Goal: Task Accomplishment & Management: Manage account settings

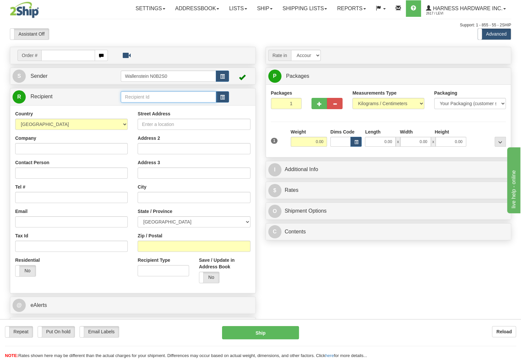
click at [145, 101] on input "text" at bounding box center [168, 96] width 95 height 11
type input "SOLS"
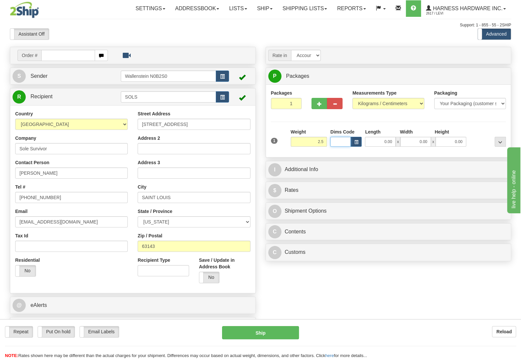
type input "2.50"
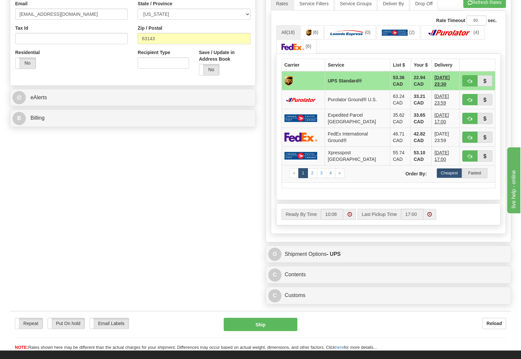
scroll to position [242, 0]
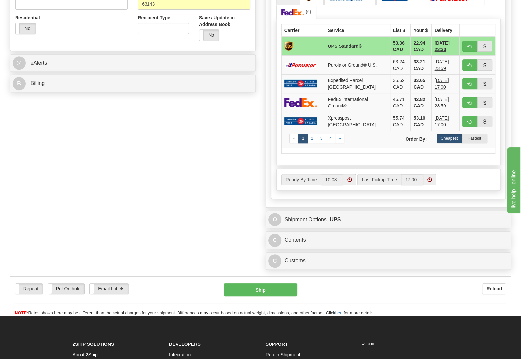
drag, startPoint x: 311, startPoint y: 259, endPoint x: 308, endPoint y: 254, distance: 6.1
click at [309, 249] on div "C Contents Documents Commodities" at bounding box center [388, 240] width 245 height 17
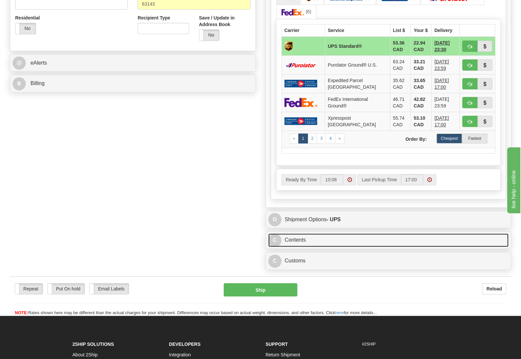
click at [302, 247] on link "C Contents" at bounding box center [388, 241] width 240 height 14
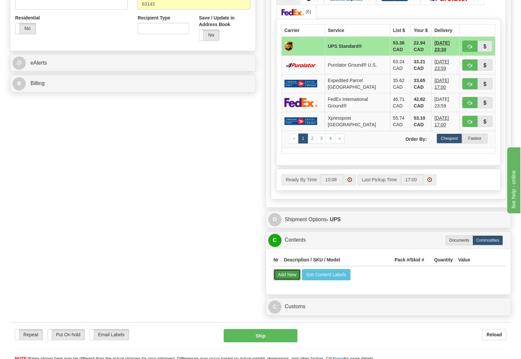
click at [288, 280] on button "Add New" at bounding box center [286, 274] width 27 height 11
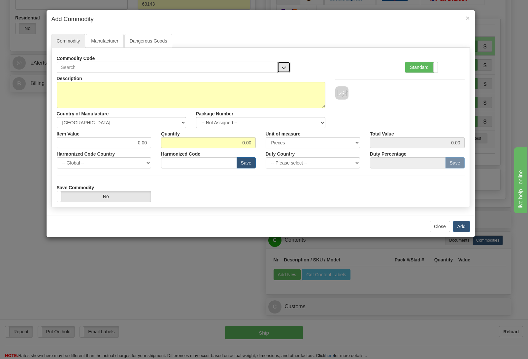
click at [285, 68] on span "button" at bounding box center [283, 68] width 5 height 4
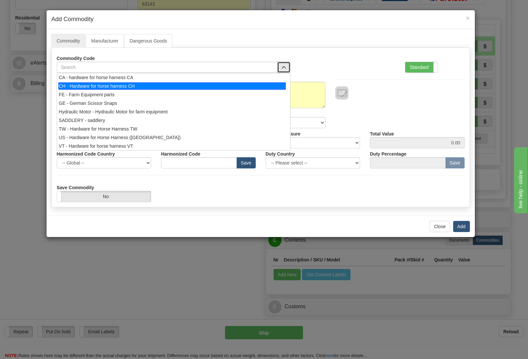
click at [193, 87] on div "CH - Hardware for horse harness CH" at bounding box center [171, 85] width 227 height 7
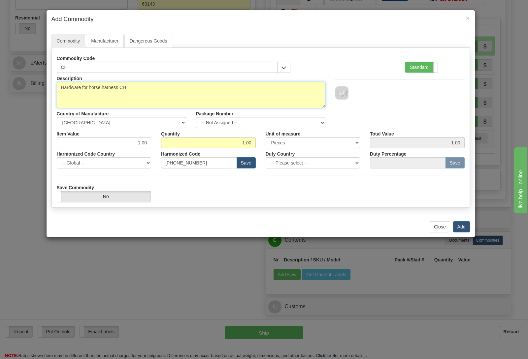
drag, startPoint x: 137, startPoint y: 89, endPoint x: 29, endPoint y: 90, distance: 107.9
click at [57, 90] on textarea "Hardware for horse harness CH" at bounding box center [191, 95] width 268 height 26
type textarea "Belt Buckles"
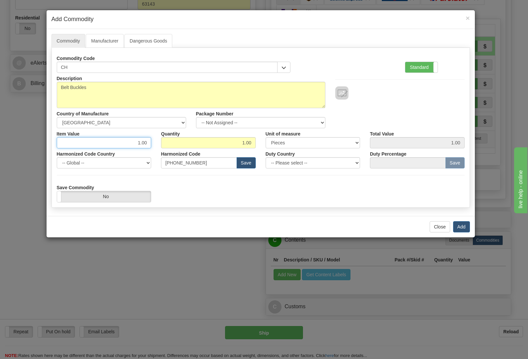
drag, startPoint x: 163, startPoint y: 143, endPoint x: 222, endPoint y: 156, distance: 60.1
click at [151, 148] on input "1.00" at bounding box center [104, 142] width 95 height 11
type input "92.35"
drag, startPoint x: 204, startPoint y: 166, endPoint x: 126, endPoint y: 163, distance: 78.9
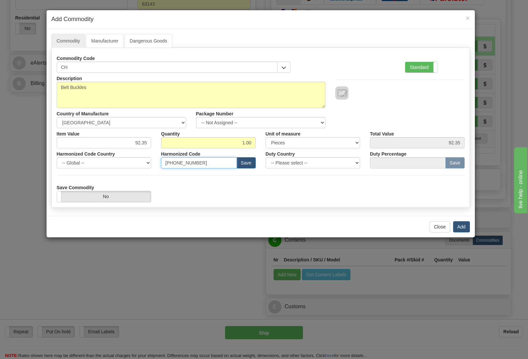
click at [161, 164] on input "8308.90.00.90" at bounding box center [199, 162] width 76 height 11
paste input "7326.90.86.88"
type input "7326.90.86.88"
click at [248, 163] on button "Save" at bounding box center [245, 162] width 19 height 11
click at [462, 230] on button "Add" at bounding box center [461, 226] width 17 height 11
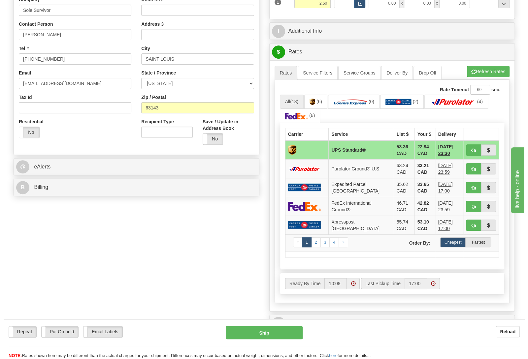
scroll to position [0, 0]
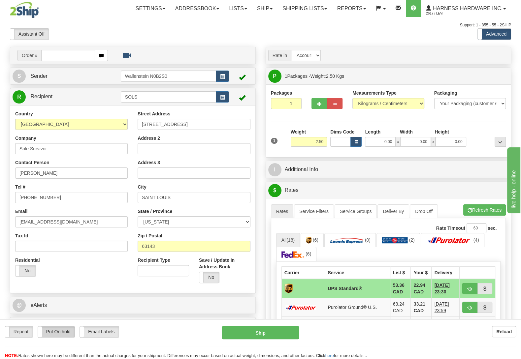
drag, startPoint x: 63, startPoint y: 329, endPoint x: 62, endPoint y: 341, distance: 11.2
click at [62, 329] on label "Put On hold" at bounding box center [56, 332] width 37 height 11
click at [266, 328] on button "Hold" at bounding box center [260, 332] width 77 height 13
type input "11"
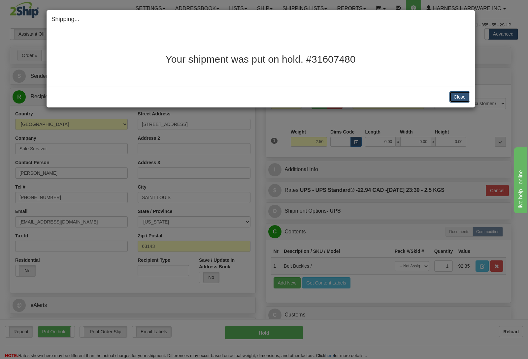
click at [457, 94] on button "Close" at bounding box center [459, 96] width 20 height 11
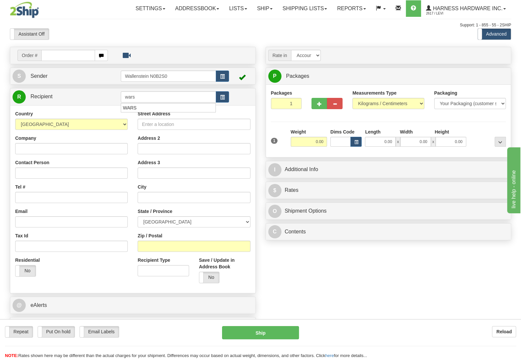
type input "wars"
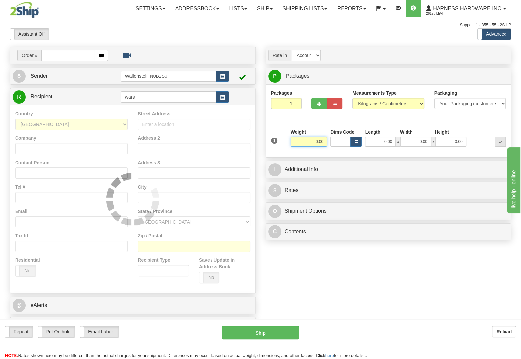
type input "260"
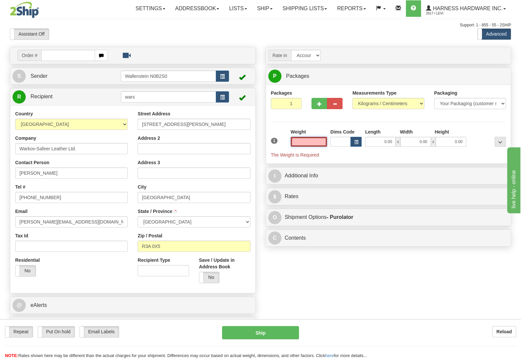
select select
type input "WINNIPEG"
type input "3.50"
type input "260"
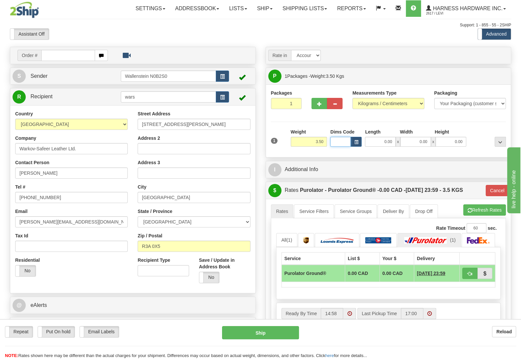
select select
click at [87, 79] on link "S Sender" at bounding box center [67, 77] width 108 height 14
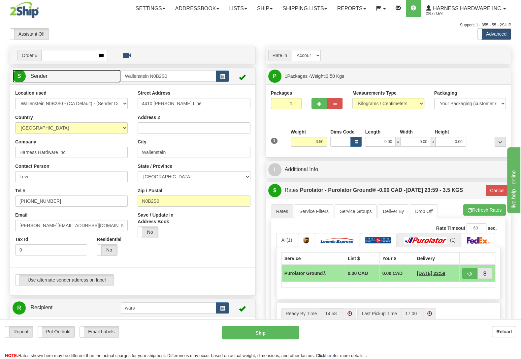
type input "WALLENSTEIN"
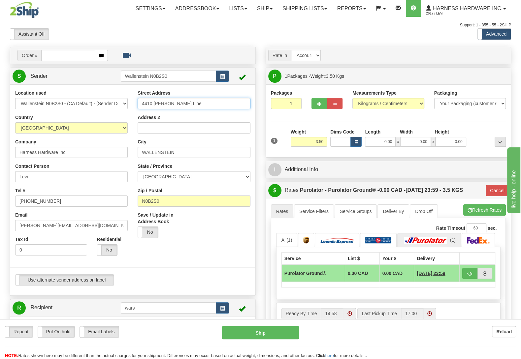
click at [207, 107] on input "4410 Lawson Line" at bounding box center [194, 103] width 112 height 11
type input "4410 Lawson Line."
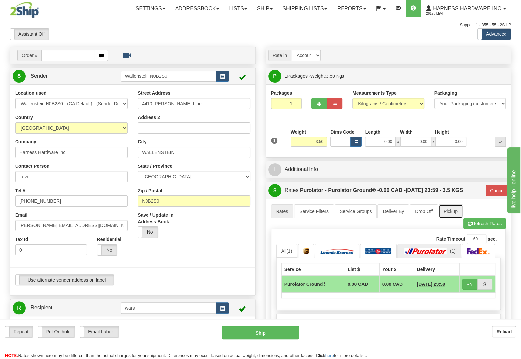
click at [450, 212] on link "Pickup" at bounding box center [450, 211] width 24 height 14
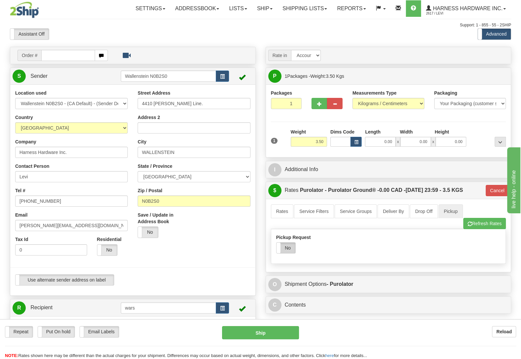
click at [286, 253] on label "No" at bounding box center [285, 248] width 19 height 11
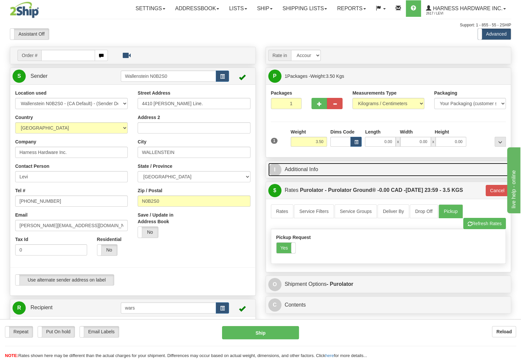
click at [312, 172] on link "I Additional Info" at bounding box center [388, 170] width 240 height 14
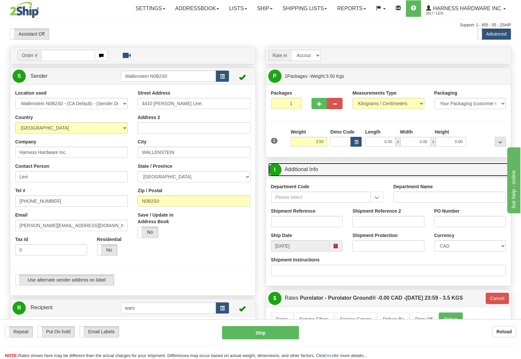
click at [336, 246] on span at bounding box center [335, 246] width 5 height 5
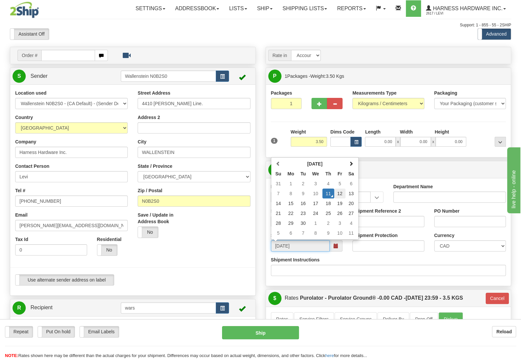
click at [338, 197] on td "12" at bounding box center [339, 194] width 11 height 10
type input "09/12/2025"
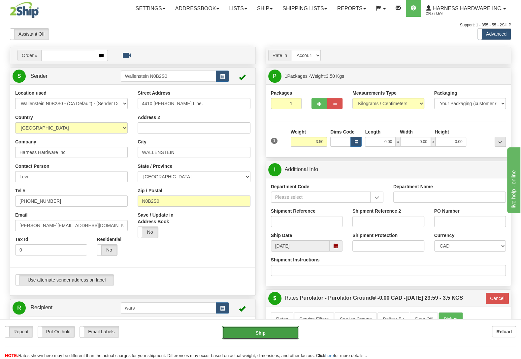
click at [265, 329] on button "Ship" at bounding box center [260, 332] width 77 height 13
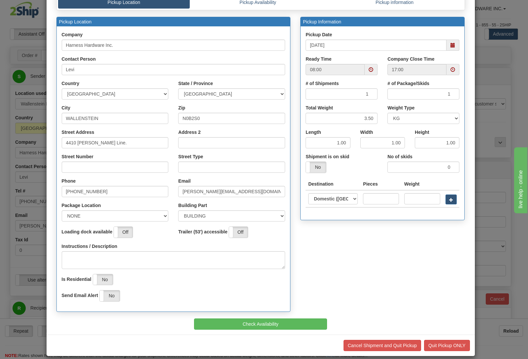
scroll to position [56, 0]
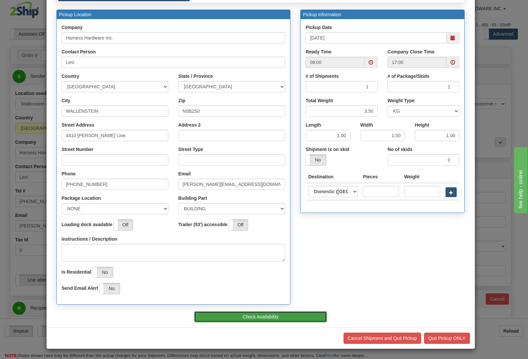
click at [261, 313] on button "Check Availability" at bounding box center [260, 316] width 133 height 11
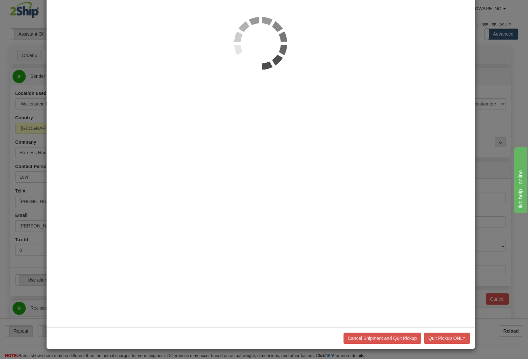
scroll to position [0, 0]
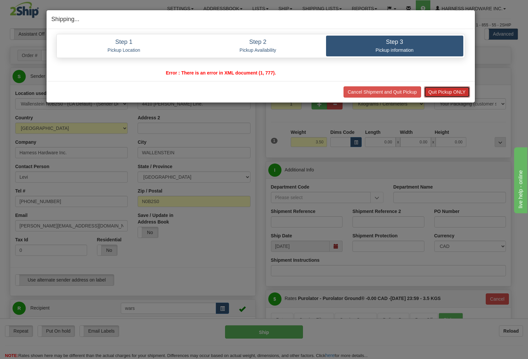
click at [451, 92] on button "Quit Pickup ONLY" at bounding box center [447, 91] width 46 height 11
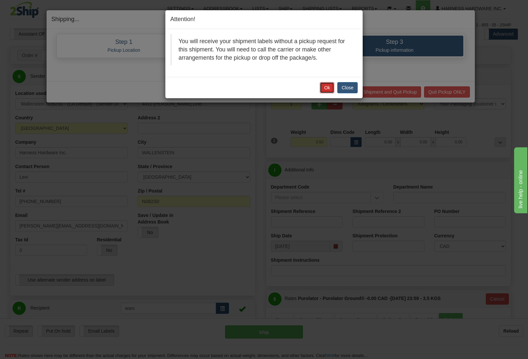
click at [328, 88] on button "Ok" at bounding box center [327, 87] width 15 height 11
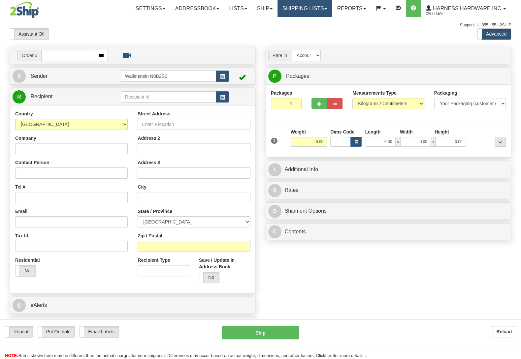
click at [298, 12] on link "Shipping lists" at bounding box center [304, 8] width 54 height 16
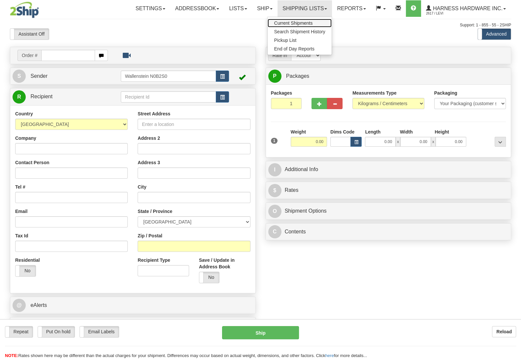
click at [298, 21] on link "Current Shipments" at bounding box center [299, 23] width 64 height 9
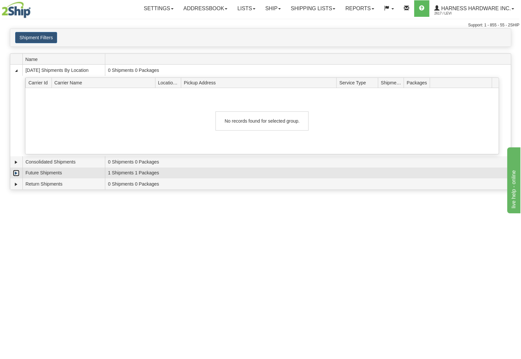
click at [15, 173] on link "Expand" at bounding box center [16, 173] width 7 height 7
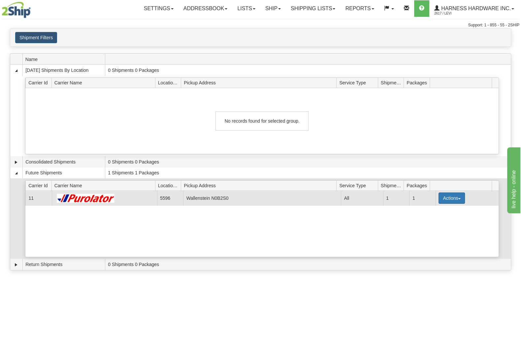
click at [451, 201] on button "Actions" at bounding box center [451, 198] width 26 height 11
click at [427, 213] on span "Details" at bounding box center [427, 210] width 18 height 5
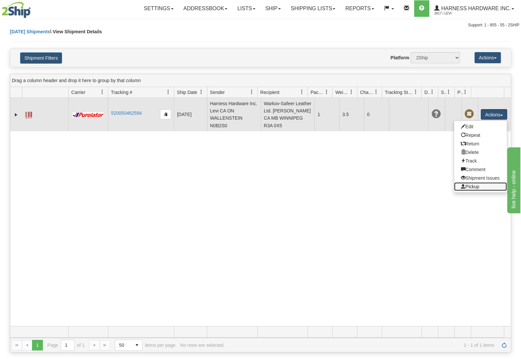
click at [473, 189] on link "Pickup" at bounding box center [480, 186] width 53 height 9
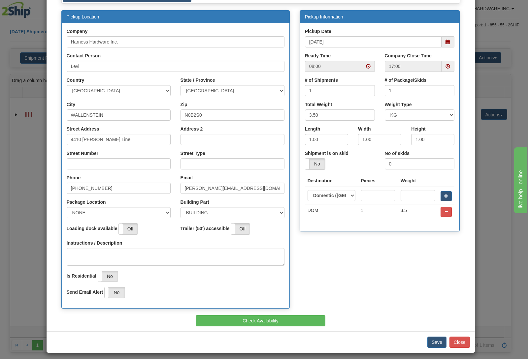
scroll to position [59, 0]
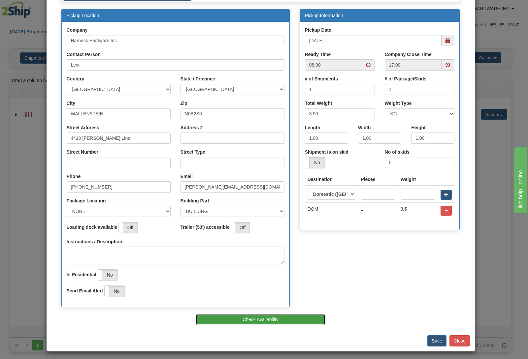
click at [250, 322] on button "Check Availability" at bounding box center [261, 319] width 130 height 11
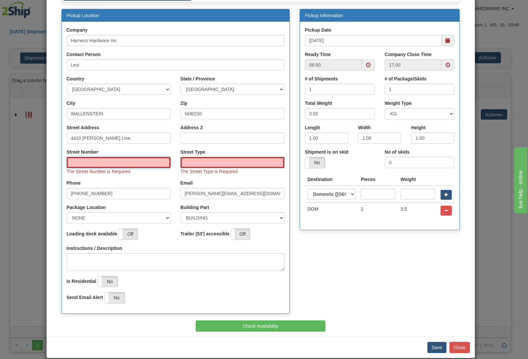
click at [137, 164] on input "Street Number" at bounding box center [119, 162] width 104 height 11
type input "4410"
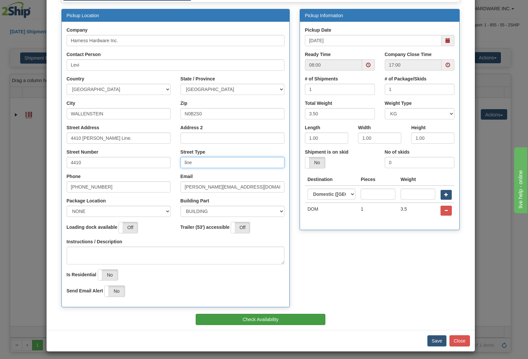
type input "line"
click at [260, 321] on button "Check Availability" at bounding box center [261, 319] width 130 height 11
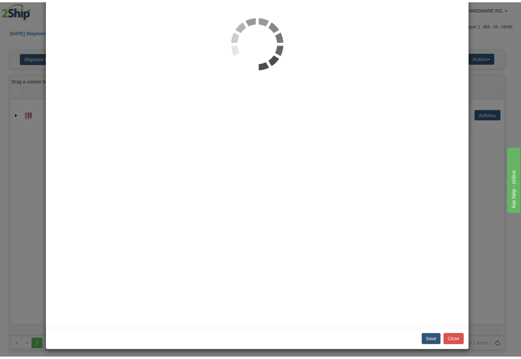
scroll to position [0, 0]
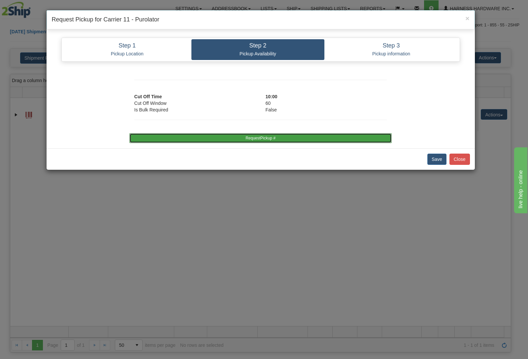
click at [275, 135] on button "RequestPickup #" at bounding box center [260, 138] width 262 height 10
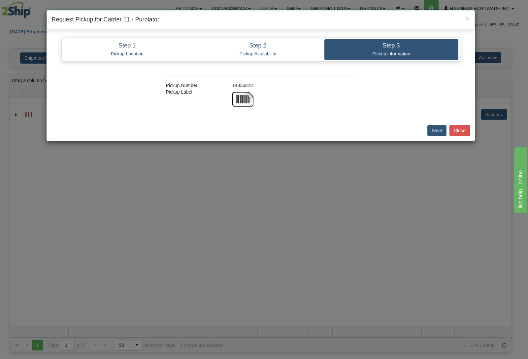
click at [470, 129] on div "Save Close" at bounding box center [261, 130] width 428 height 21
click at [461, 132] on button "Close" at bounding box center [459, 130] width 20 height 11
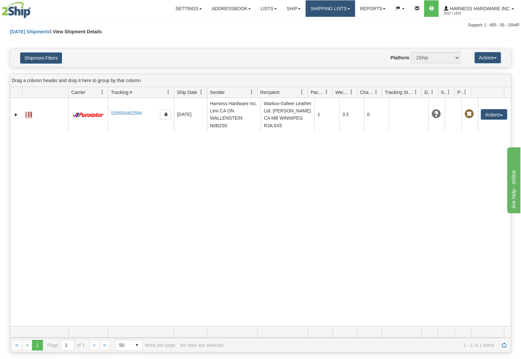
click at [336, 6] on link "Shipping lists" at bounding box center [329, 8] width 49 height 16
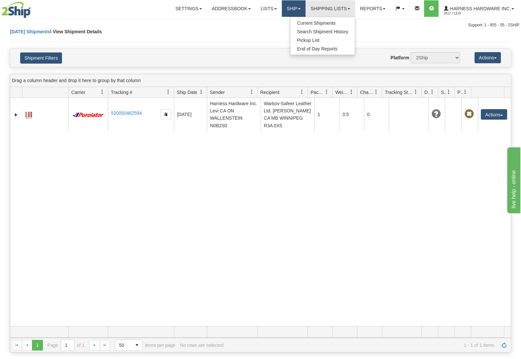
click at [284, 9] on link "Ship" at bounding box center [294, 8] width 24 height 16
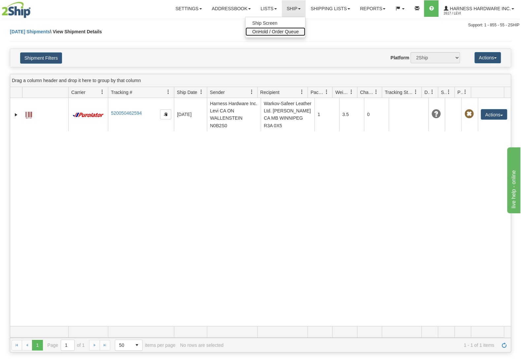
click at [271, 32] on span "OnHold / Order Queue" at bounding box center [275, 31] width 47 height 5
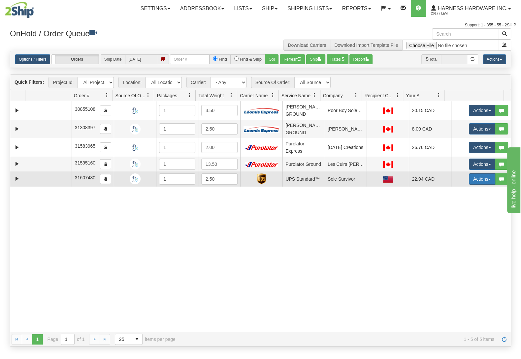
click at [469, 179] on button "Actions" at bounding box center [482, 178] width 26 height 11
click at [452, 220] on span "Ship" at bounding box center [456, 217] width 14 height 5
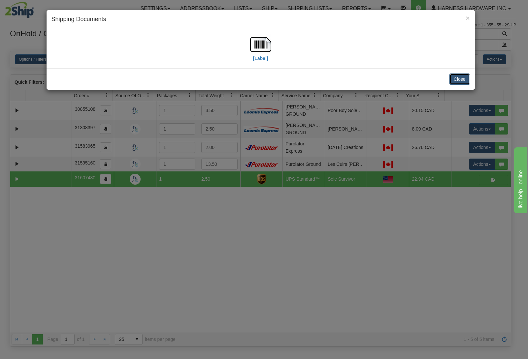
click at [458, 78] on button "Close" at bounding box center [459, 79] width 20 height 11
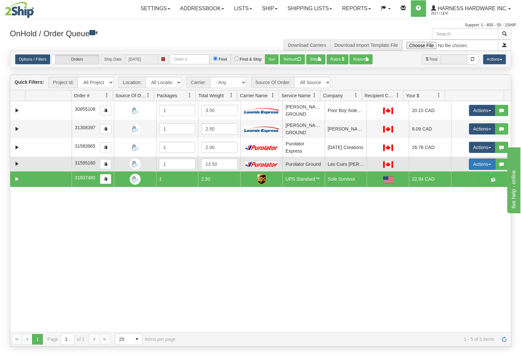
click at [473, 163] on button "Actions" at bounding box center [482, 164] width 26 height 11
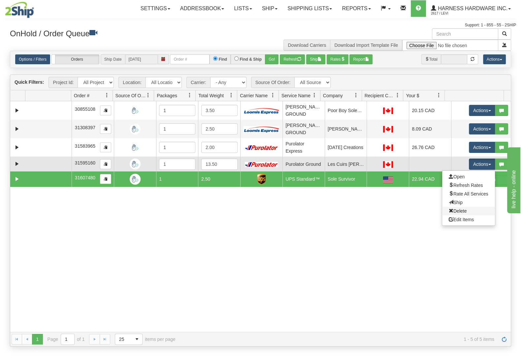
click at [460, 211] on link "Delete" at bounding box center [468, 211] width 53 height 9
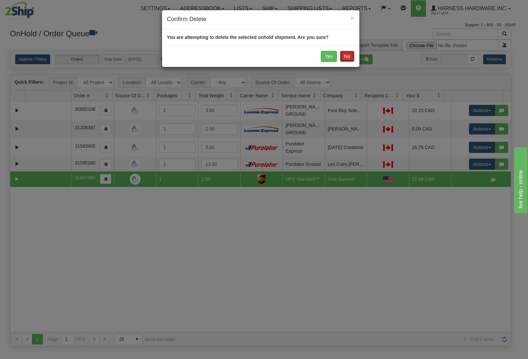
click at [343, 54] on button "No" at bounding box center [347, 56] width 15 height 11
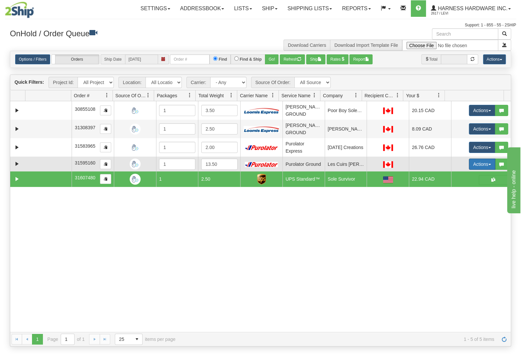
click at [474, 163] on button "Actions" at bounding box center [482, 164] width 26 height 11
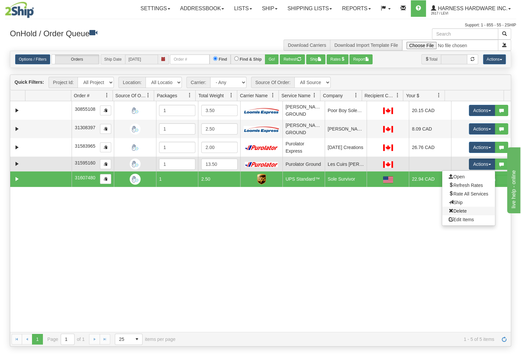
drag, startPoint x: 459, startPoint y: 204, endPoint x: 455, endPoint y: 212, distance: 9.5
click at [455, 212] on ul "Open Refresh Rates Rate All Services Ship Delete Edit Items" at bounding box center [468, 198] width 53 height 55
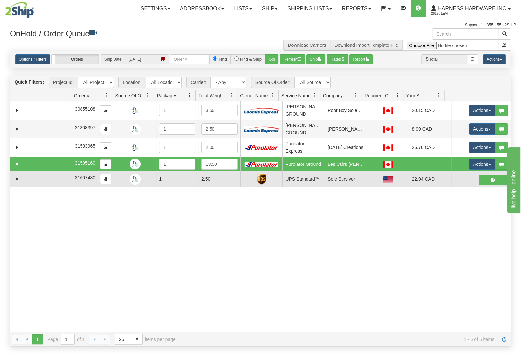
click at [454, 212] on div "30855108 Wallenstein N0B2S0 89229674 89229675 30855108 1 3.50 [PERSON_NAME] GRO…" at bounding box center [260, 216] width 500 height 231
click at [471, 161] on button "Actions" at bounding box center [482, 164] width 26 height 11
click at [453, 212] on span "Delete" at bounding box center [458, 210] width 18 height 5
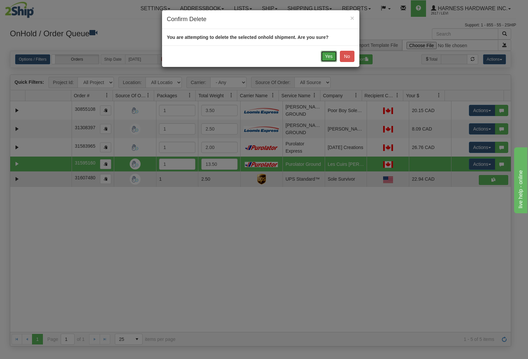
click at [333, 56] on button "Yes" at bounding box center [329, 56] width 16 height 11
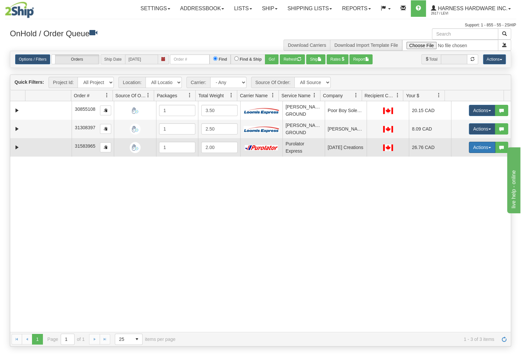
click at [473, 148] on button "Actions" at bounding box center [482, 147] width 26 height 11
click at [454, 194] on span "Delete" at bounding box center [458, 194] width 18 height 5
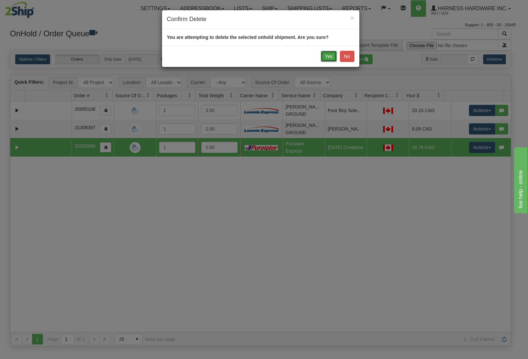
click at [325, 57] on button "Yes" at bounding box center [329, 56] width 16 height 11
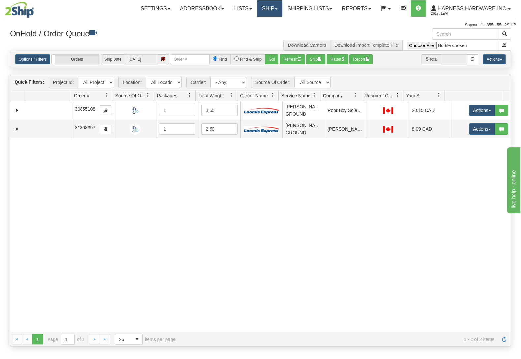
click at [257, 8] on link "Ship" at bounding box center [269, 8] width 25 height 16
click at [248, 23] on span "Ship Screen" at bounding box center [241, 22] width 25 height 5
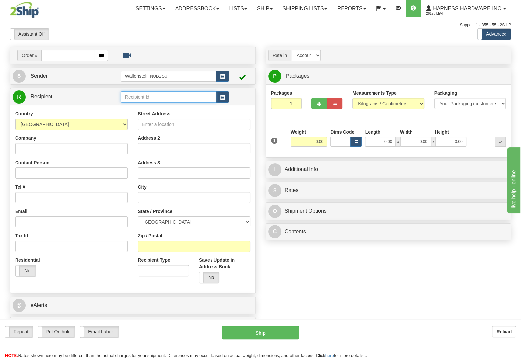
click at [153, 96] on input "text" at bounding box center [168, 96] width 95 height 11
type input "ONEP"
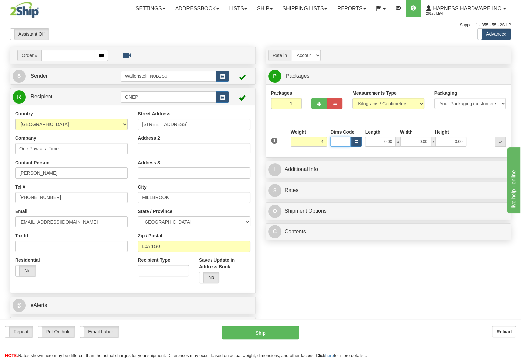
type input "4.00"
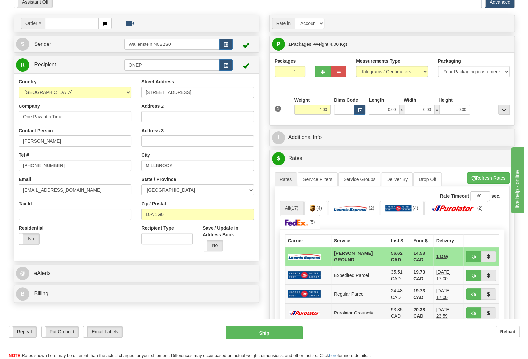
scroll to position [35, 0]
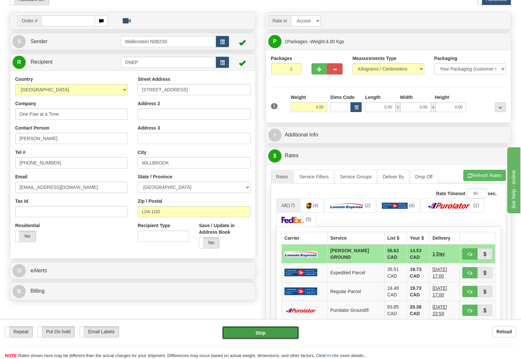
click at [255, 333] on button "Ship" at bounding box center [260, 332] width 77 height 13
type input "DD"
